Goal: Information Seeking & Learning: Learn about a topic

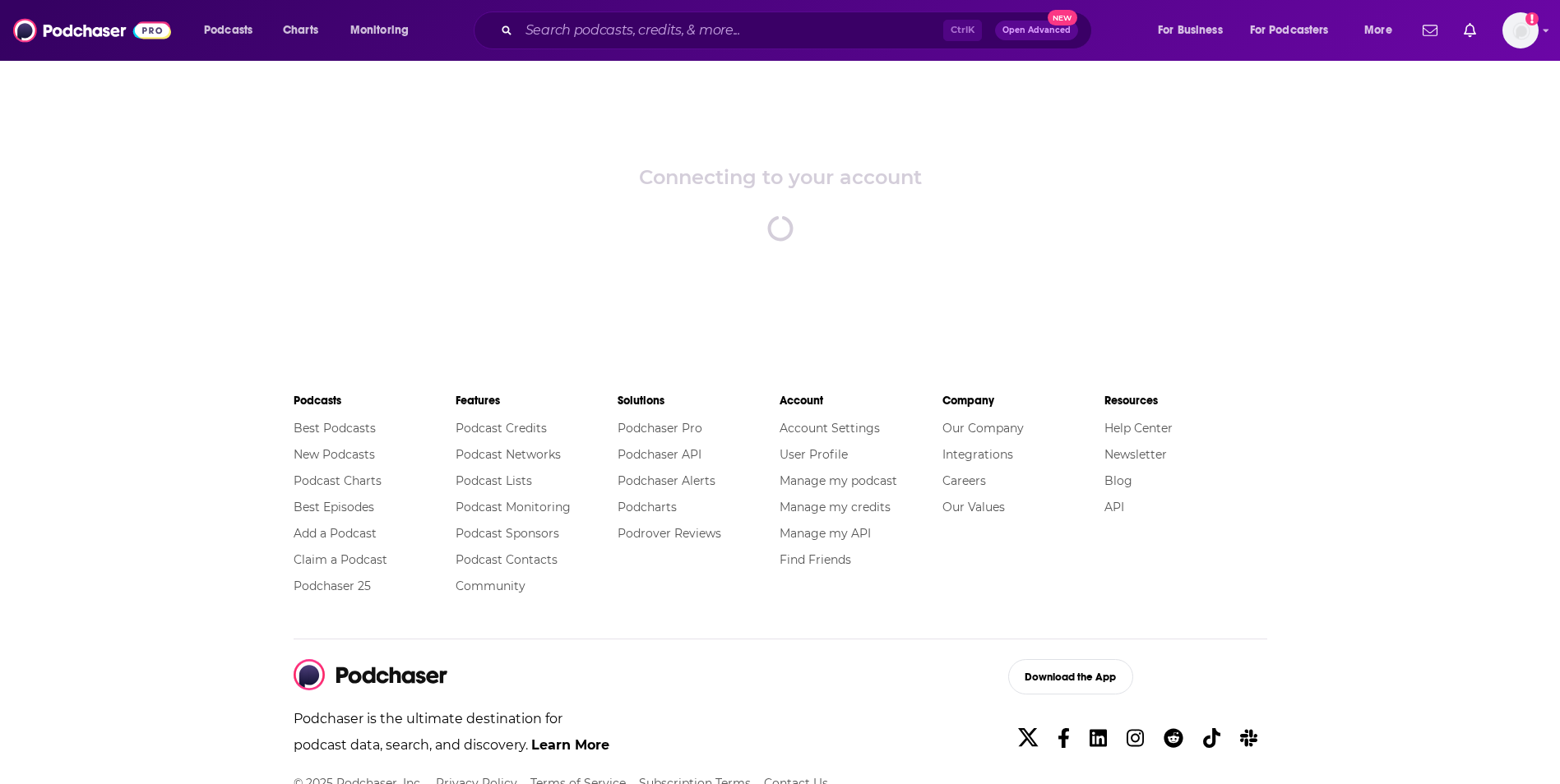
click at [542, 37] on input "Search podcasts, credits, & more..." at bounding box center [731, 30] width 424 height 27
click at [544, 36] on input "Search podcasts, credits, & more..." at bounding box center [731, 30] width 424 height 27
click at [550, 35] on input "Search podcasts, credits, & more..." at bounding box center [731, 30] width 424 height 27
click at [578, 28] on input "Search podcasts, credits, & more..." at bounding box center [731, 30] width 424 height 27
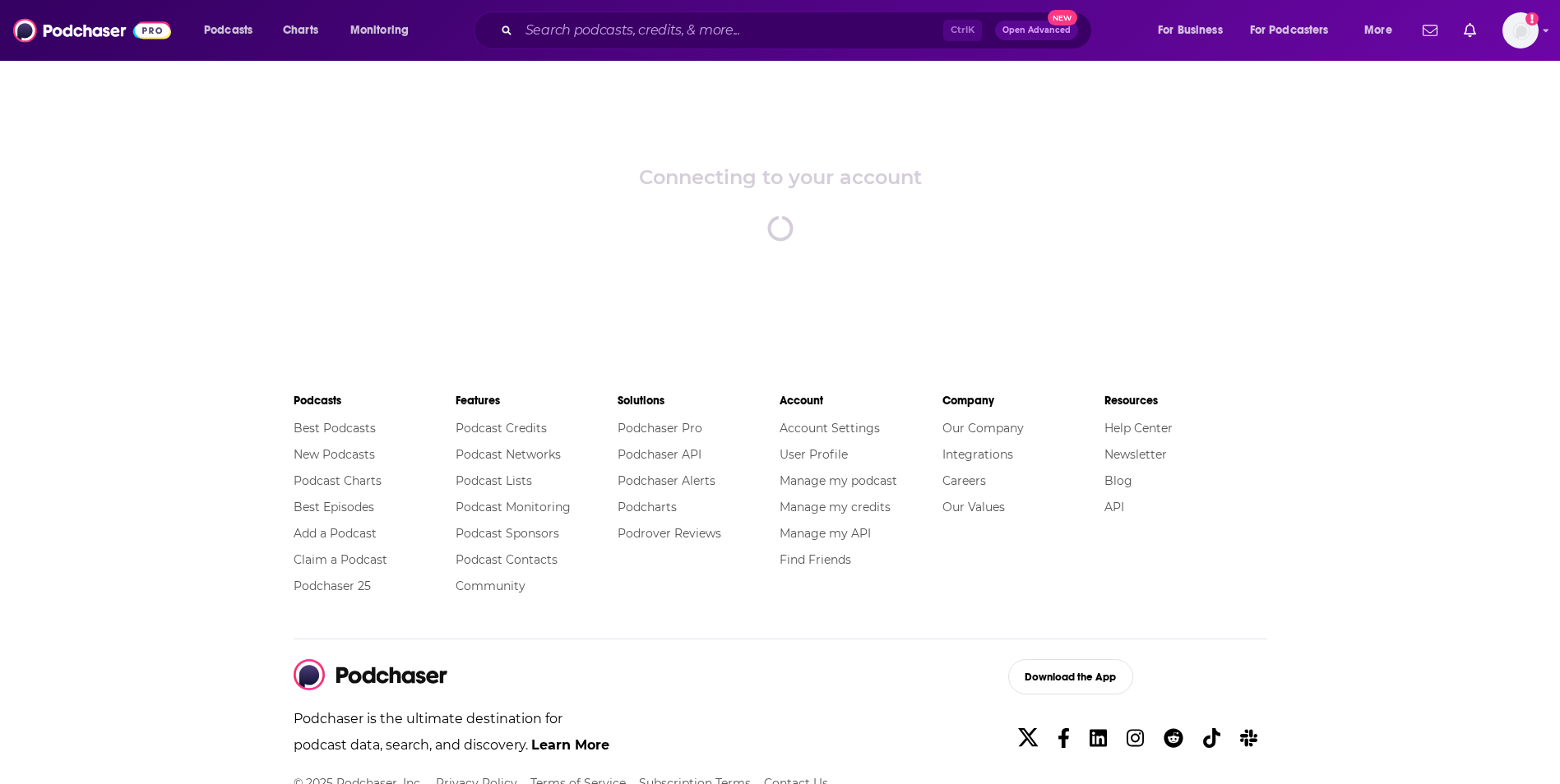
click at [600, 34] on input "Search podcasts, credits, & more..." at bounding box center [731, 30] width 424 height 27
click at [1534, 32] on img "Logged in as gracewagner" at bounding box center [1520, 29] width 36 height 36
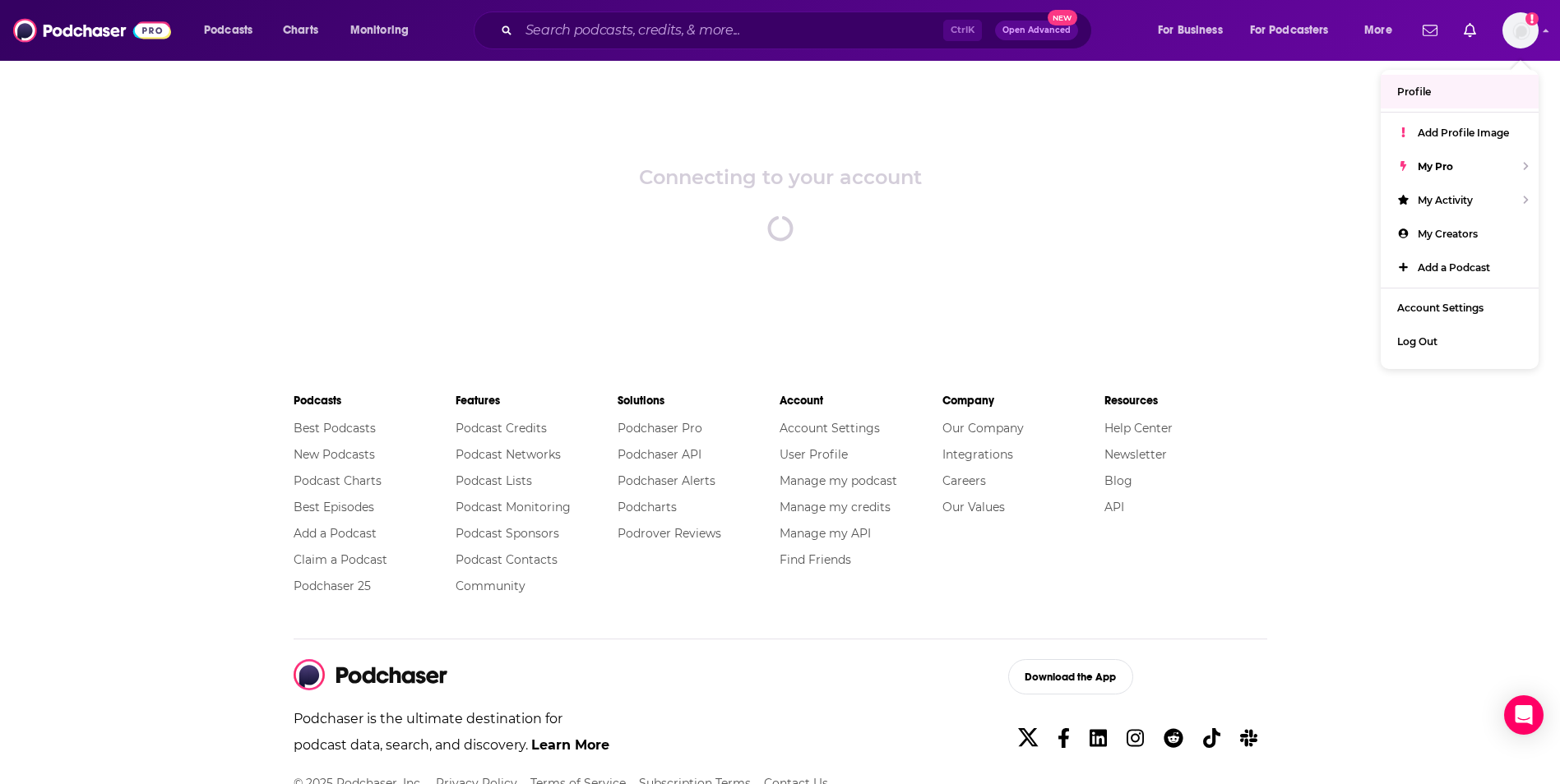
click at [1113, 227] on div "Connecting to your account spinner" at bounding box center [780, 202] width 1560 height 287
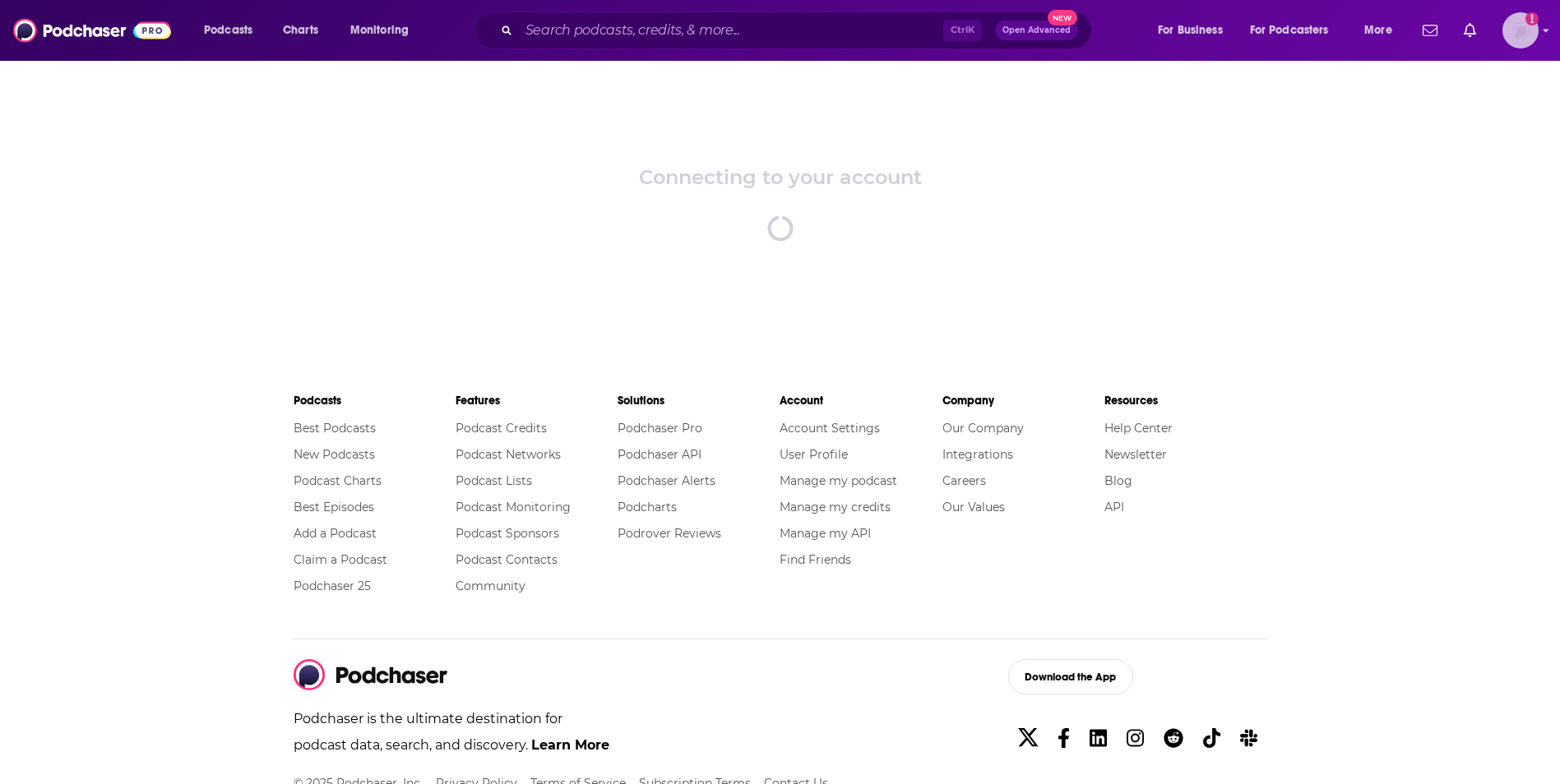
click at [1523, 32] on img "Logged in as gracewagner" at bounding box center [1520, 29] width 36 height 36
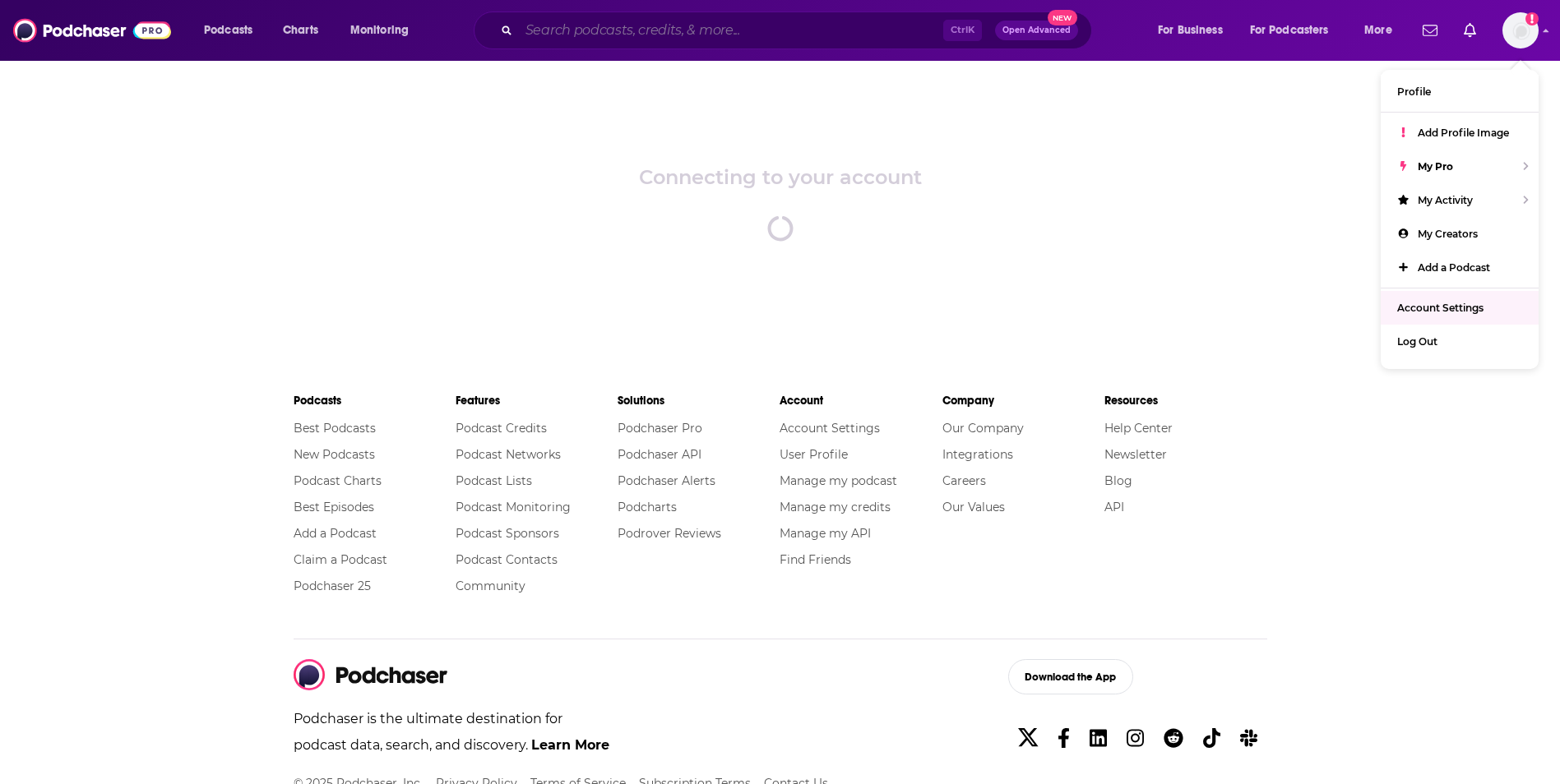
click at [594, 22] on input "Search podcasts, credits, & more..." at bounding box center [731, 30] width 424 height 27
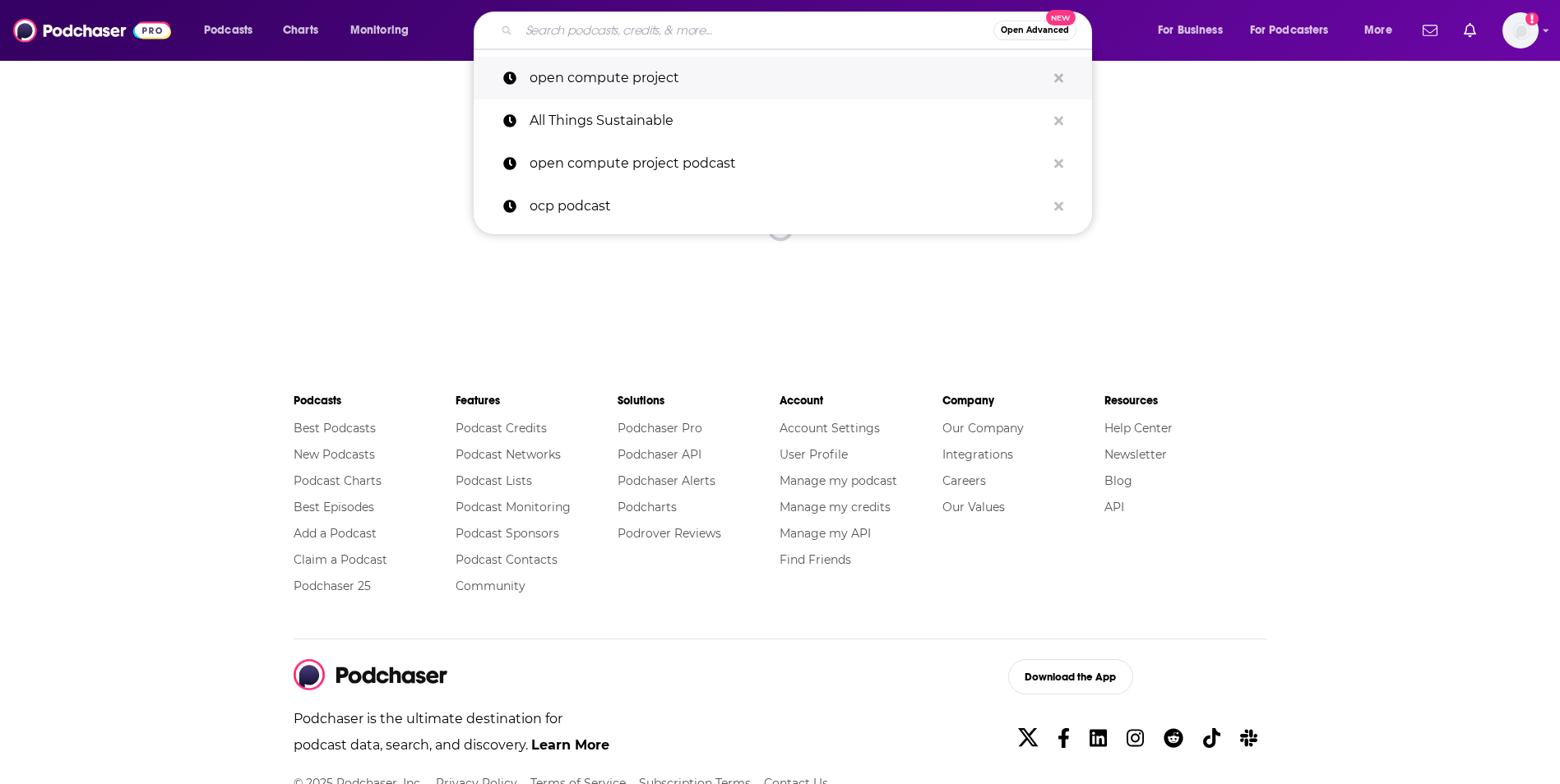
click at [614, 84] on p "open compute project" at bounding box center [788, 78] width 516 height 43
type input "open compute project"
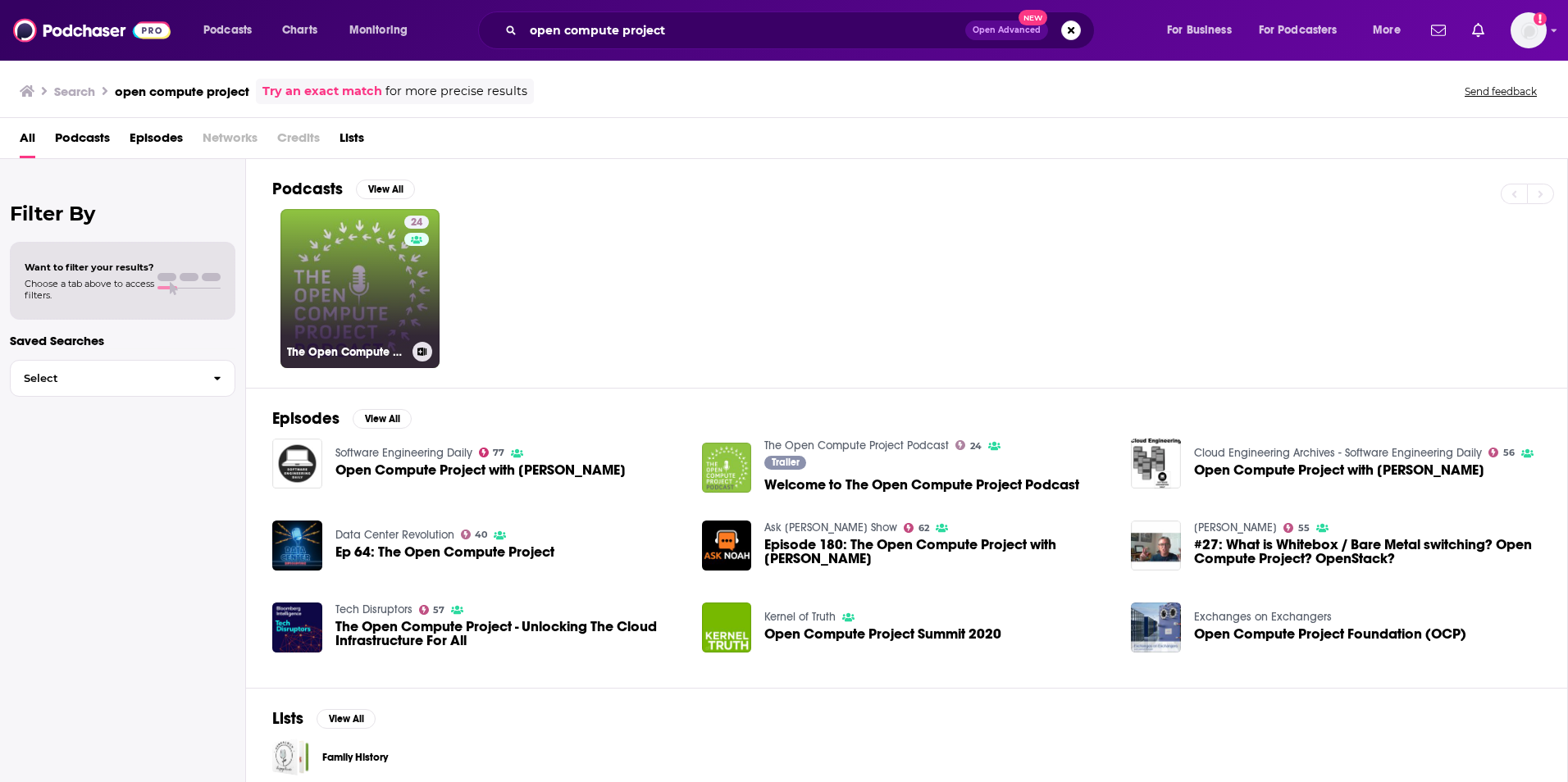
click at [397, 292] on link "24 The Open Compute Project Podcast" at bounding box center [360, 288] width 159 height 159
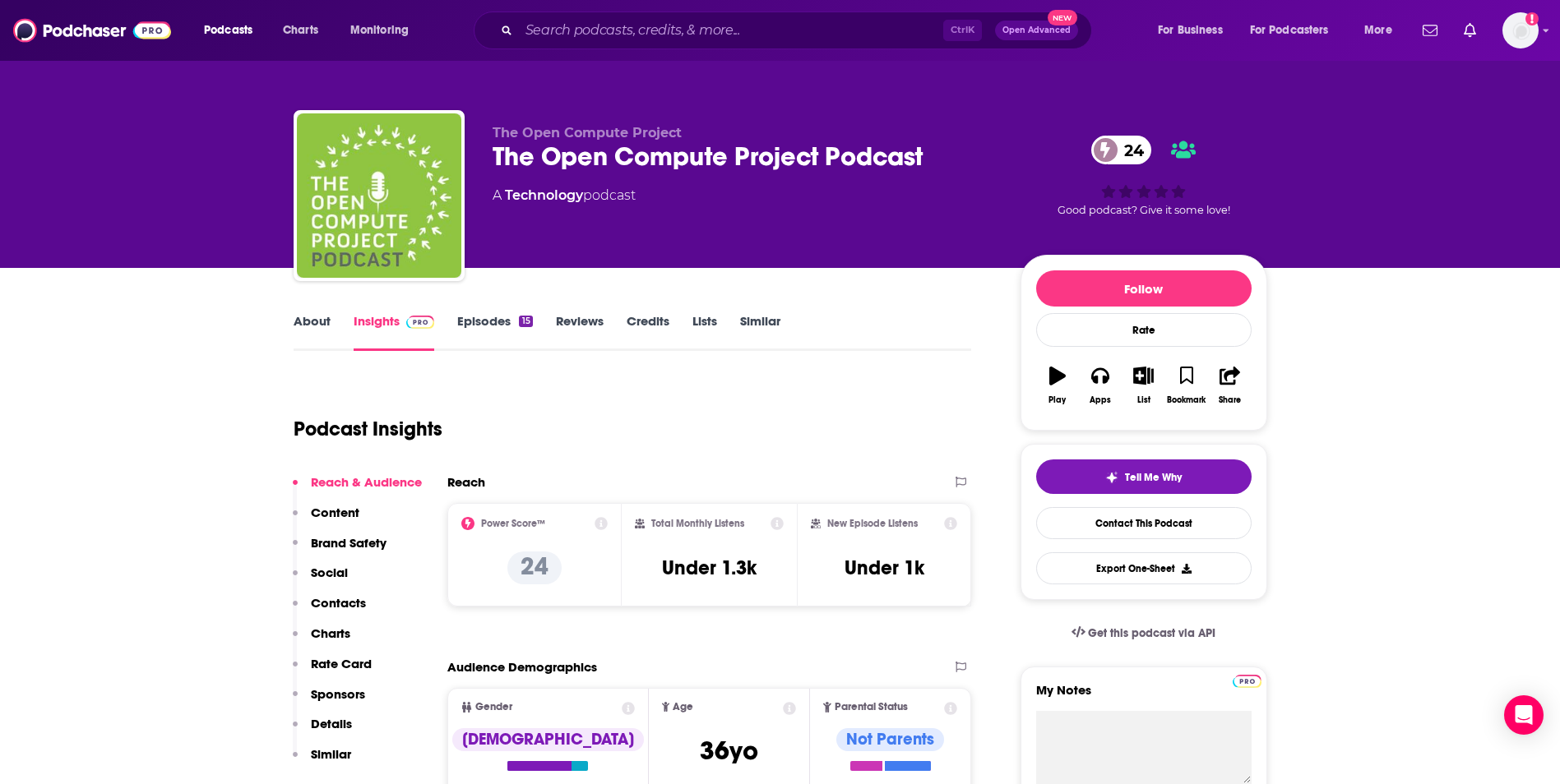
drag, startPoint x: 156, startPoint y: 351, endPoint x: 163, endPoint y: 330, distance: 22.1
click at [657, 404] on div "Podcast Insights" at bounding box center [626, 419] width 665 height 84
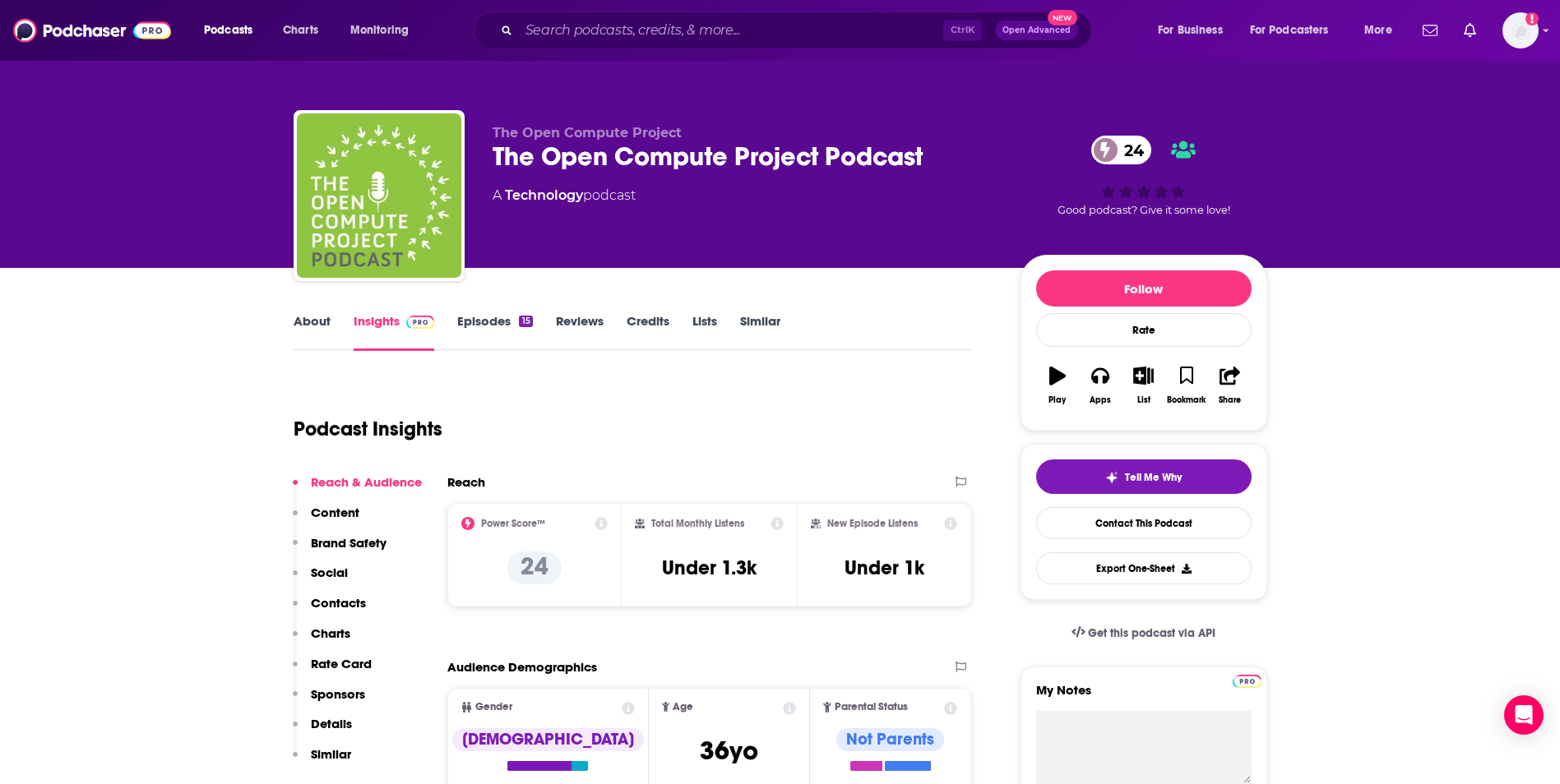
drag, startPoint x: 103, startPoint y: 299, endPoint x: 190, endPoint y: 274, distance: 90.5
drag, startPoint x: 1506, startPoint y: 188, endPoint x: 1496, endPoint y: 190, distance: 10.2
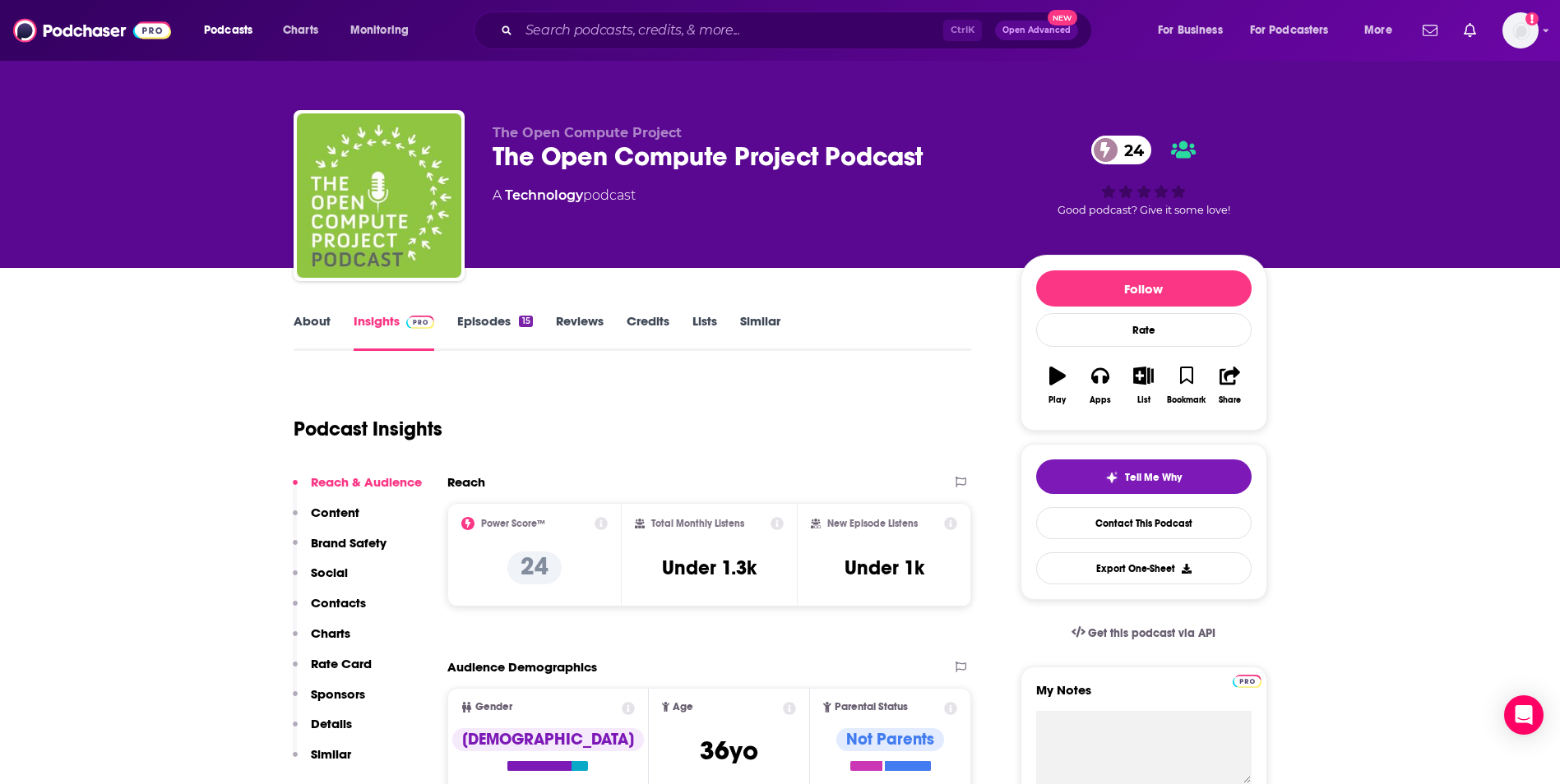
click at [1505, 189] on div "The Open Compute Project The Open Compute Project Podcast 24 A Technology podca…" at bounding box center [780, 134] width 1560 height 268
